Goal: Information Seeking & Learning: Learn about a topic

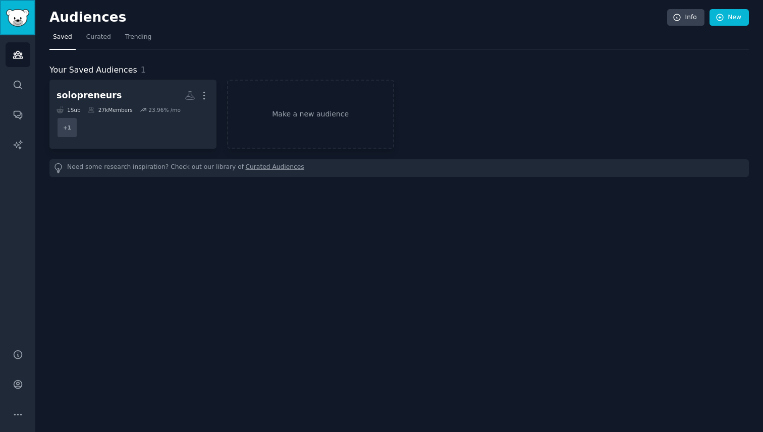
click at [15, 19] on img "Sidebar" at bounding box center [17, 18] width 23 height 18
click at [109, 169] on div "Need some research inspiration? Check out our library of Curated Audiences" at bounding box center [398, 168] width 699 height 18
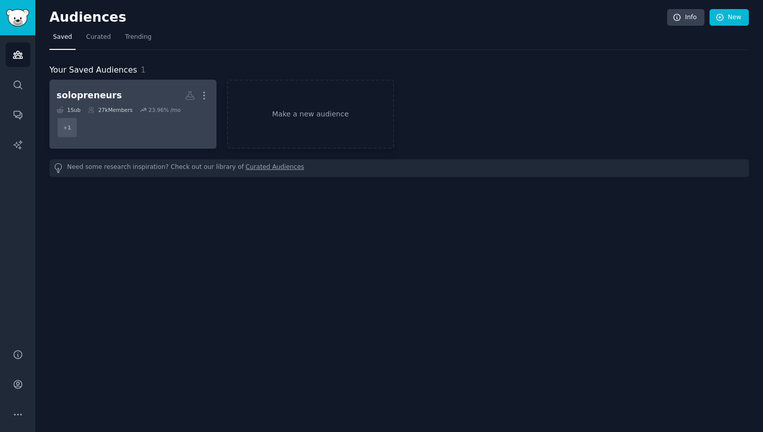
click at [109, 99] on div "solopreneurs" at bounding box center [88, 95] width 65 height 13
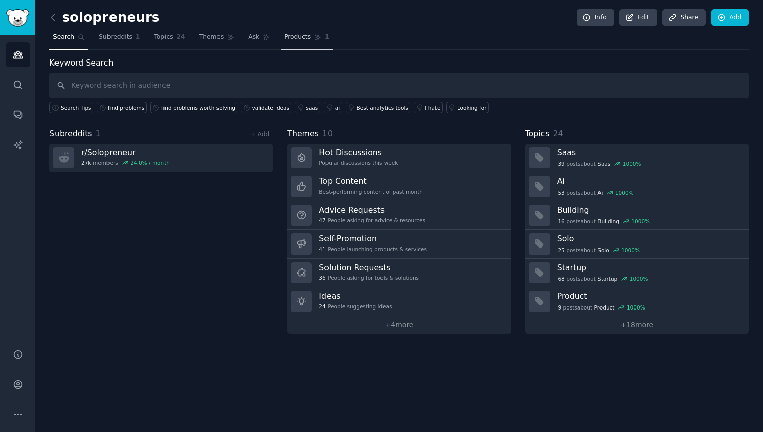
click at [291, 41] on link "Products 1" at bounding box center [306, 39] width 52 height 21
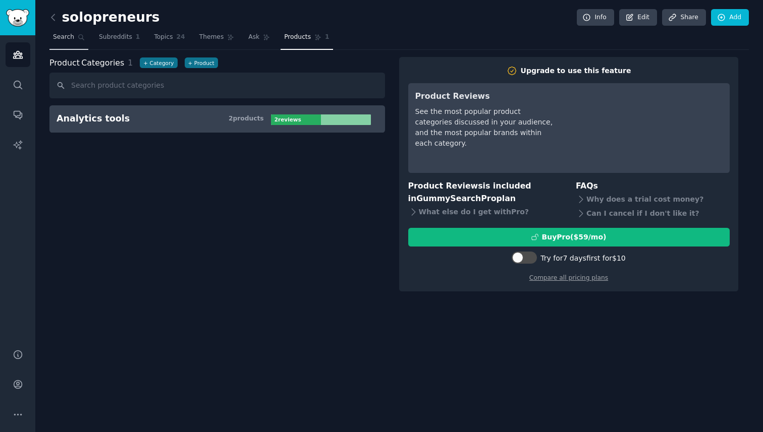
click at [67, 37] on span "Search" at bounding box center [63, 37] width 21 height 9
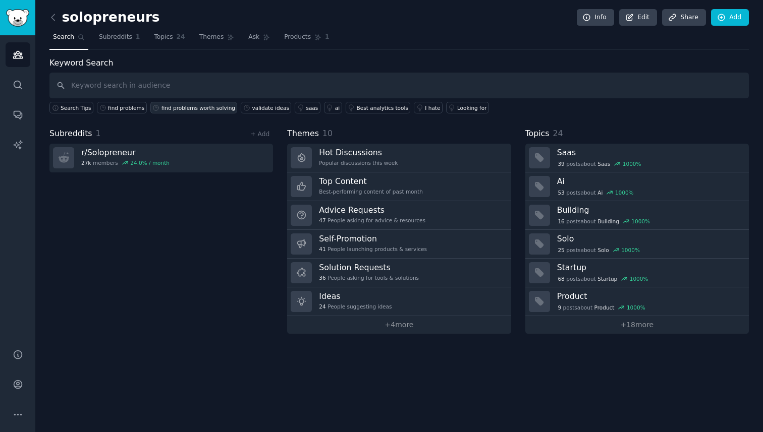
click at [175, 109] on div "find problems worth solving" at bounding box center [198, 107] width 74 height 7
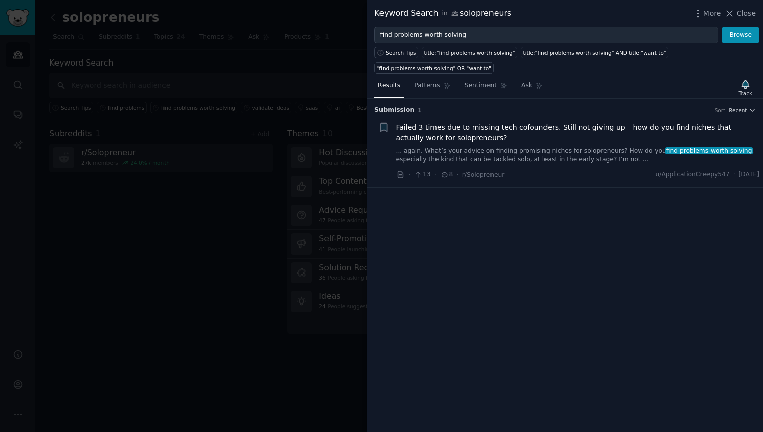
click at [261, 318] on div at bounding box center [381, 216] width 763 height 432
